Goal: Information Seeking & Learning: Check status

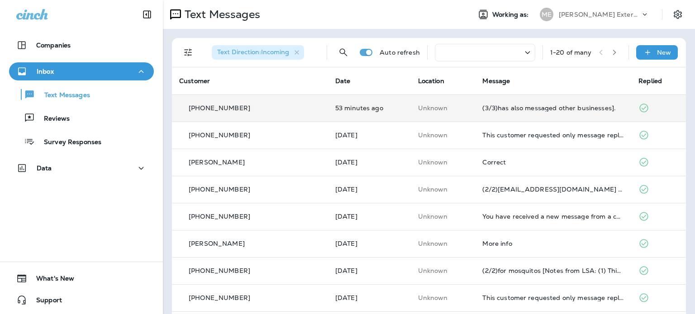
click at [271, 112] on div "[PHONE_NUMBER]" at bounding box center [250, 108] width 142 height 9
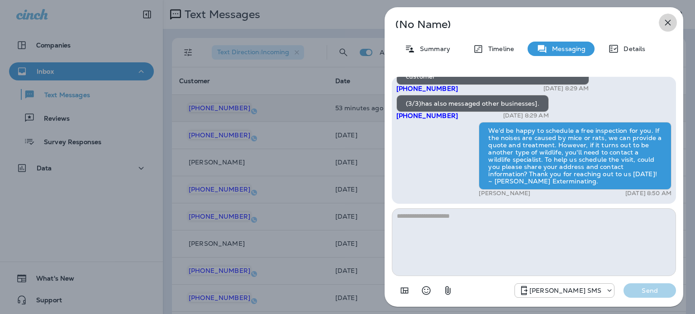
click at [666, 21] on icon "button" at bounding box center [668, 23] width 6 height 6
